Goal: Task Accomplishment & Management: Use online tool/utility

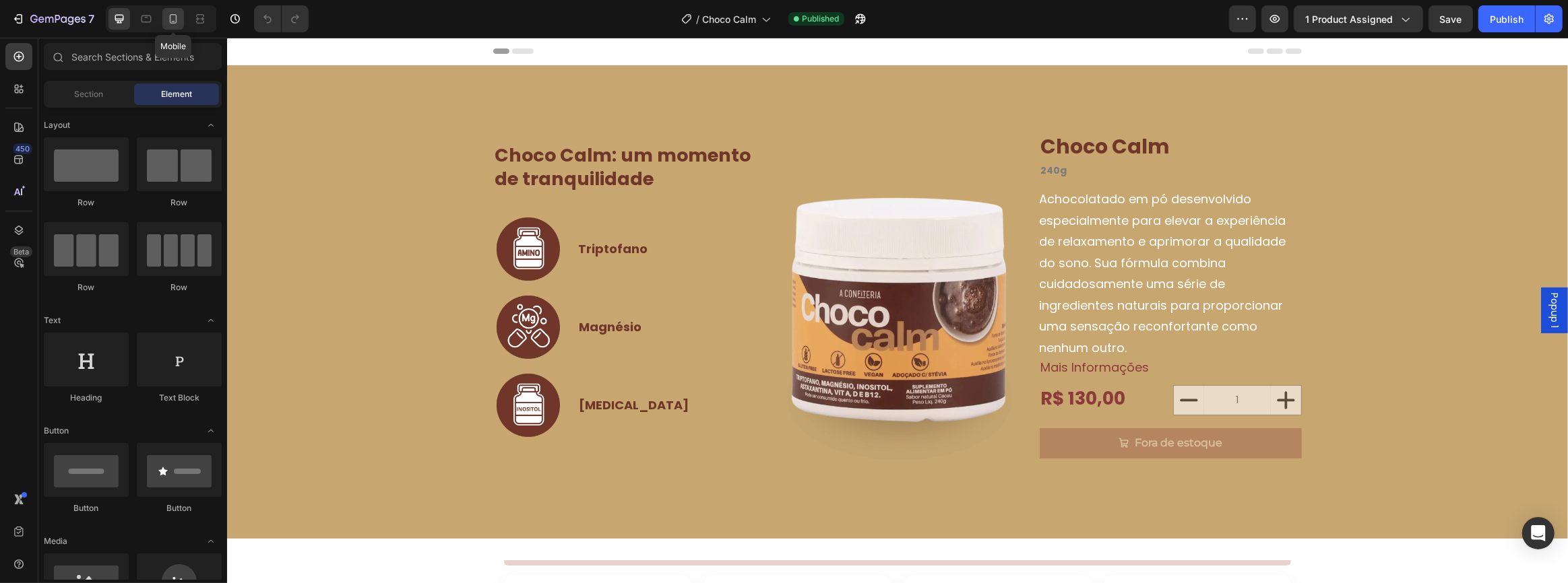
click at [171, 24] on icon at bounding box center [173, 19] width 13 height 13
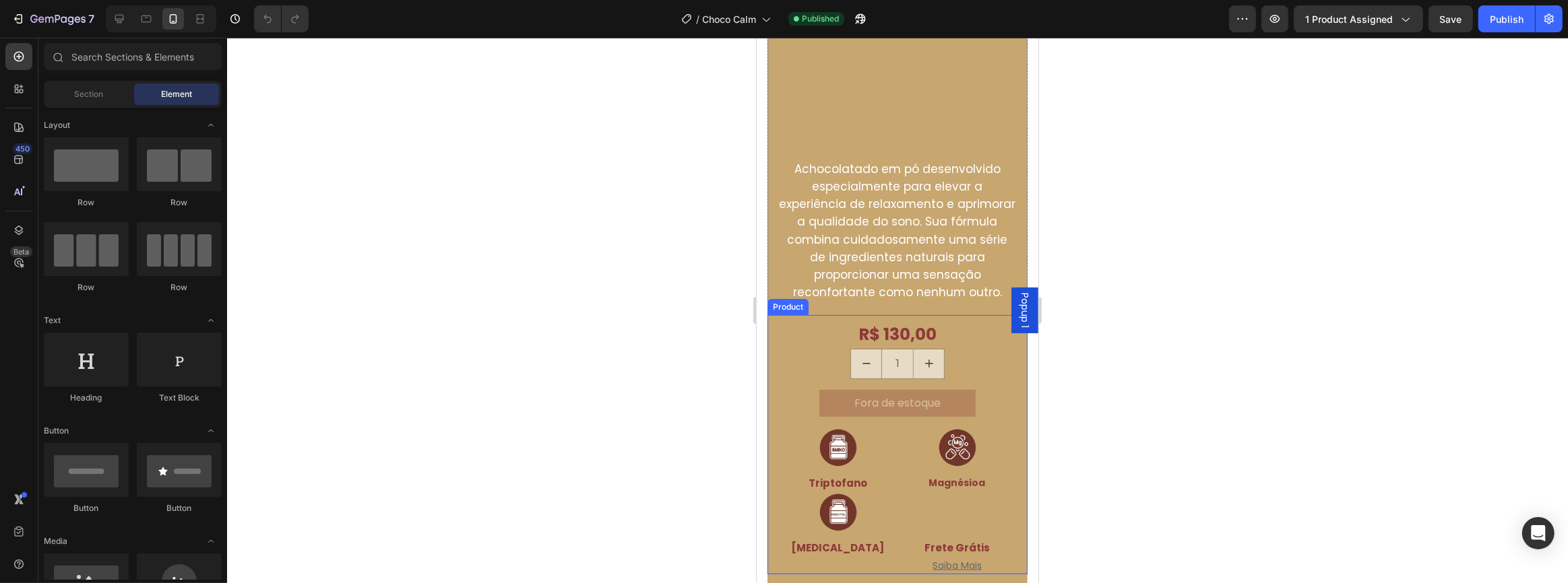
scroll to position [428, 0]
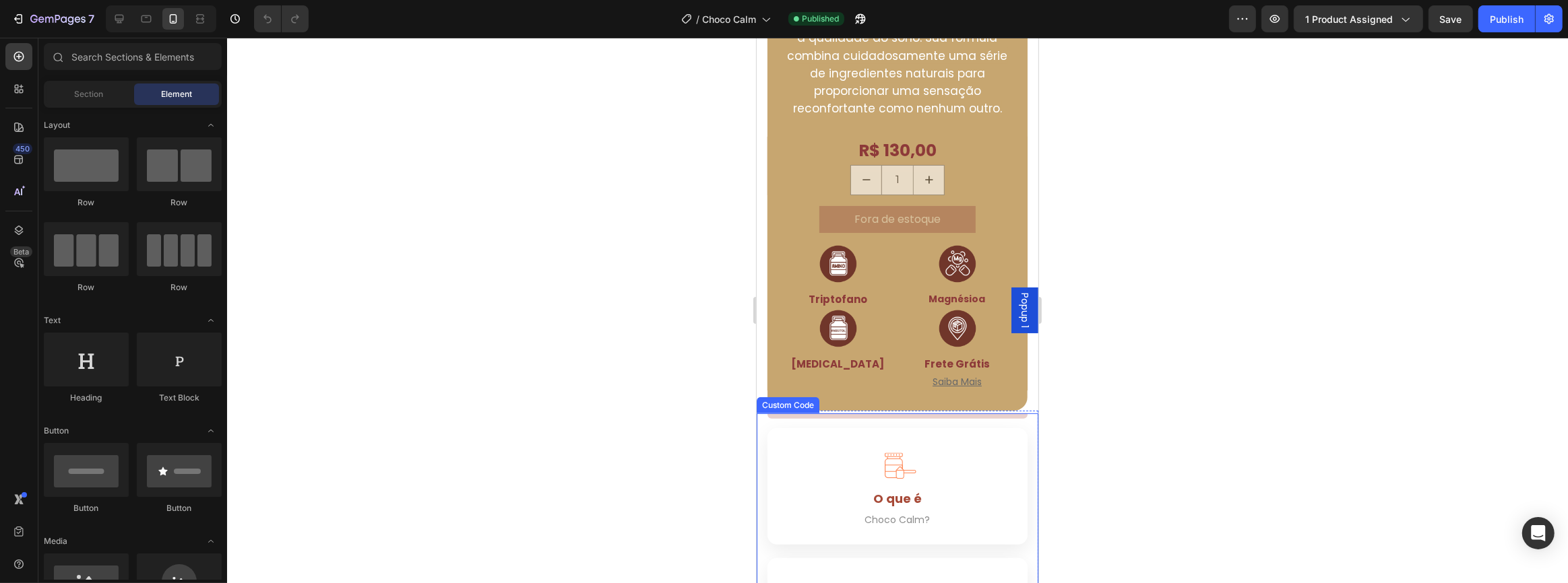
click at [962, 309] on img at bounding box center [957, 328] width 40 height 40
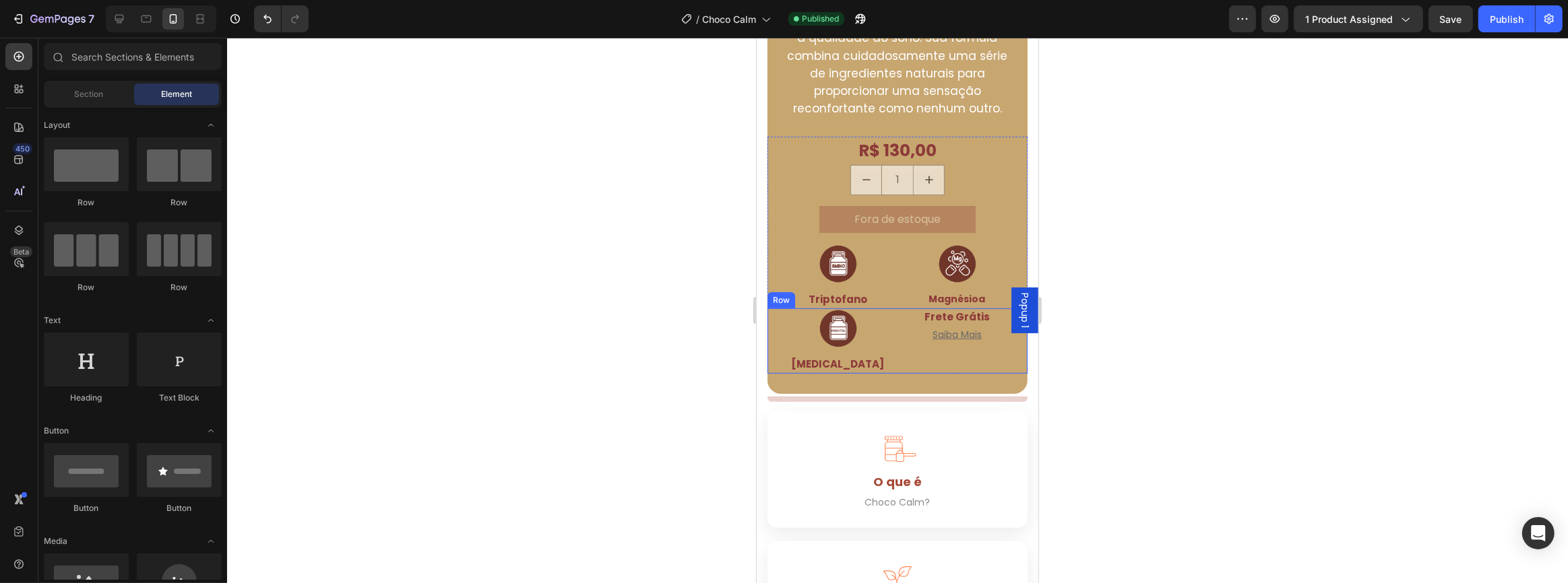
click at [968, 315] on strong "Frete Grátis" at bounding box center [957, 317] width 65 height 14
click at [1017, 310] on span "Popup 1" at bounding box center [1024, 310] width 13 height 35
click at [961, 310] on u "Saiba Mais" at bounding box center [956, 317] width 49 height 13
click at [930, 320] on div "Drop element here" at bounding box center [956, 341] width 114 height 65
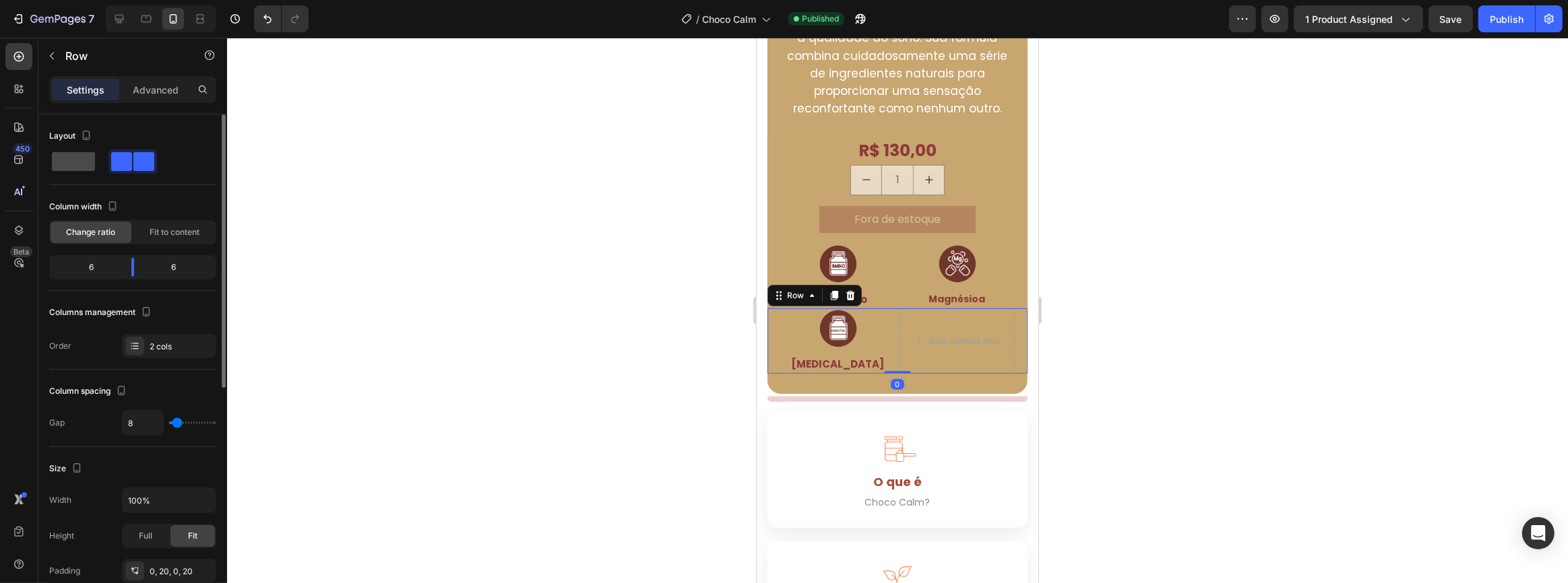
drag, startPoint x: 77, startPoint y: 170, endPoint x: 90, endPoint y: 167, distance: 13.3
click at [78, 169] on span at bounding box center [73, 162] width 43 height 19
type input "0"
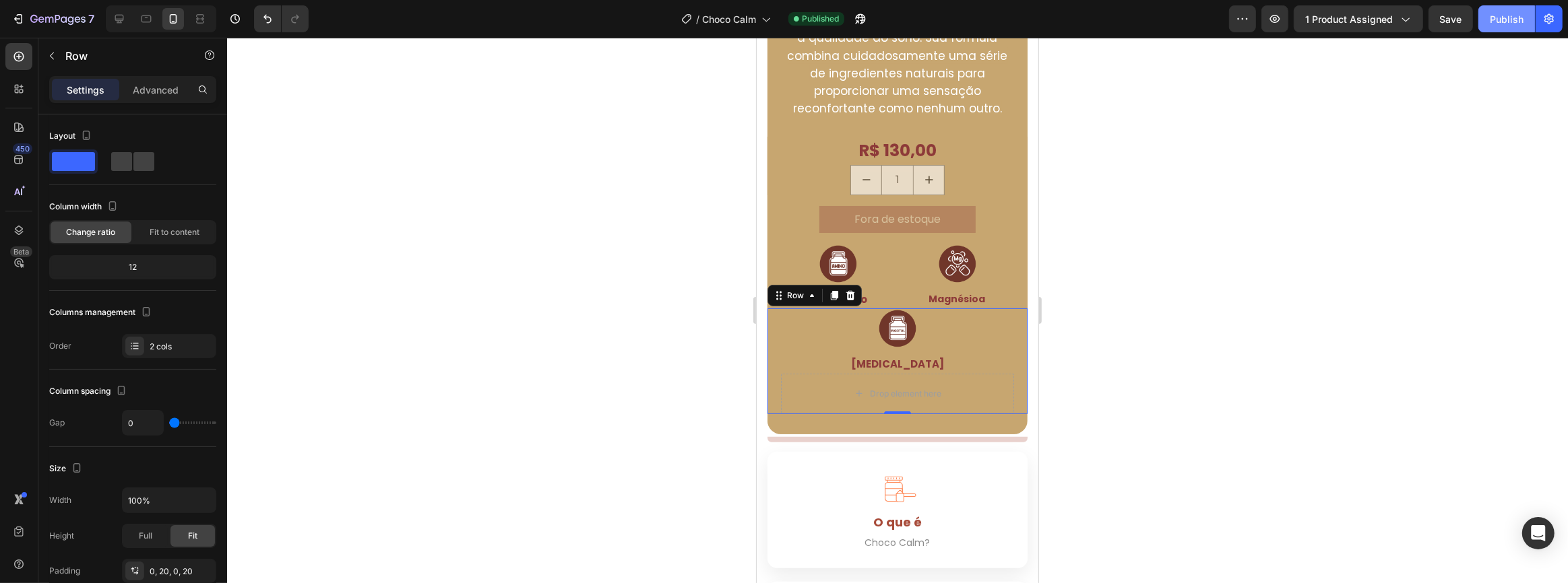
click at [1508, 18] on div "Publish" at bounding box center [1507, 19] width 34 height 14
